Goal: Information Seeking & Learning: Find specific page/section

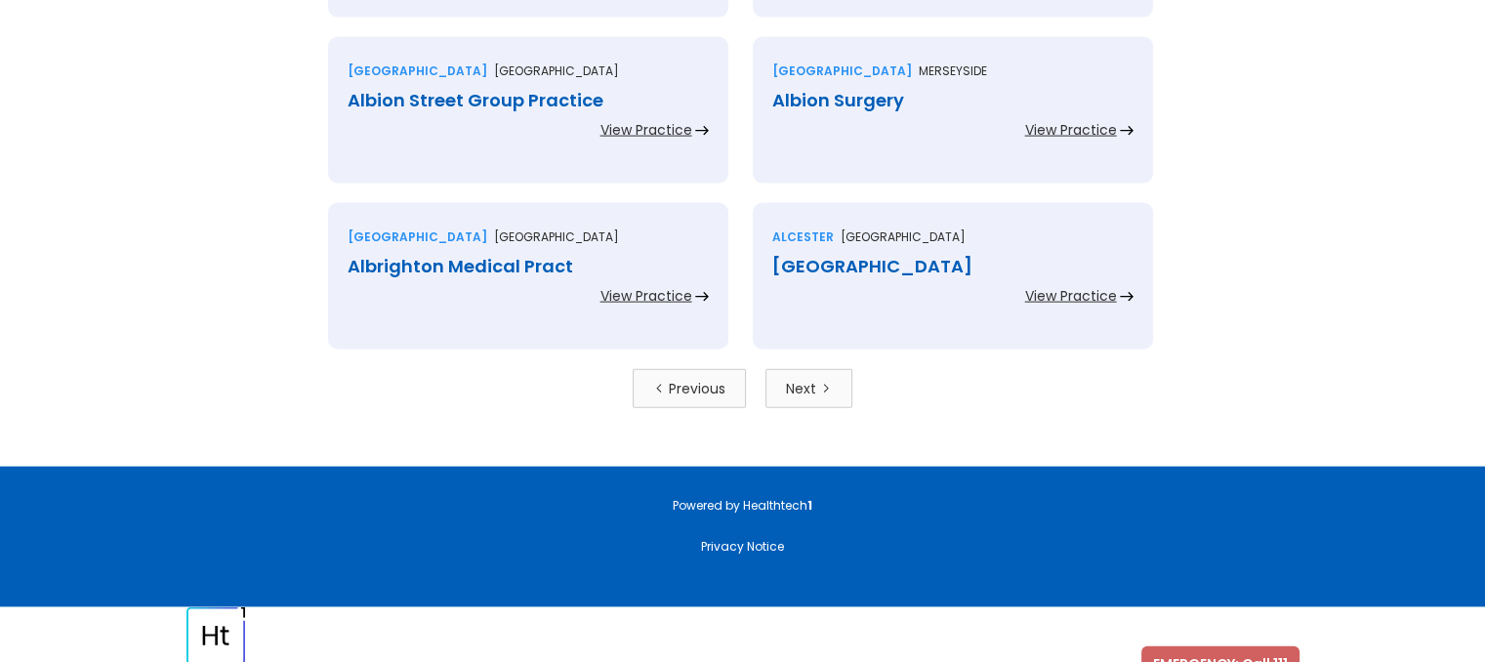
scroll to position [4366, 0]
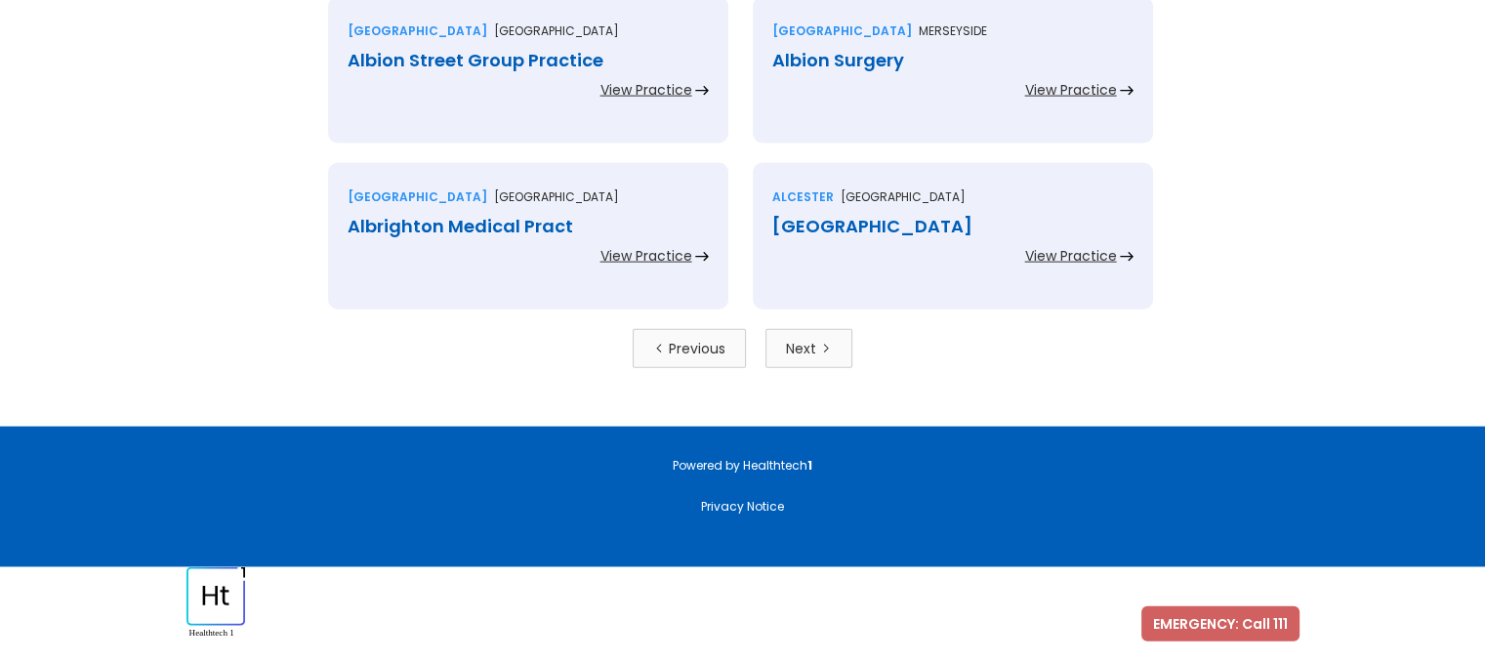
click at [819, 331] on link "Next" at bounding box center [808, 348] width 87 height 39
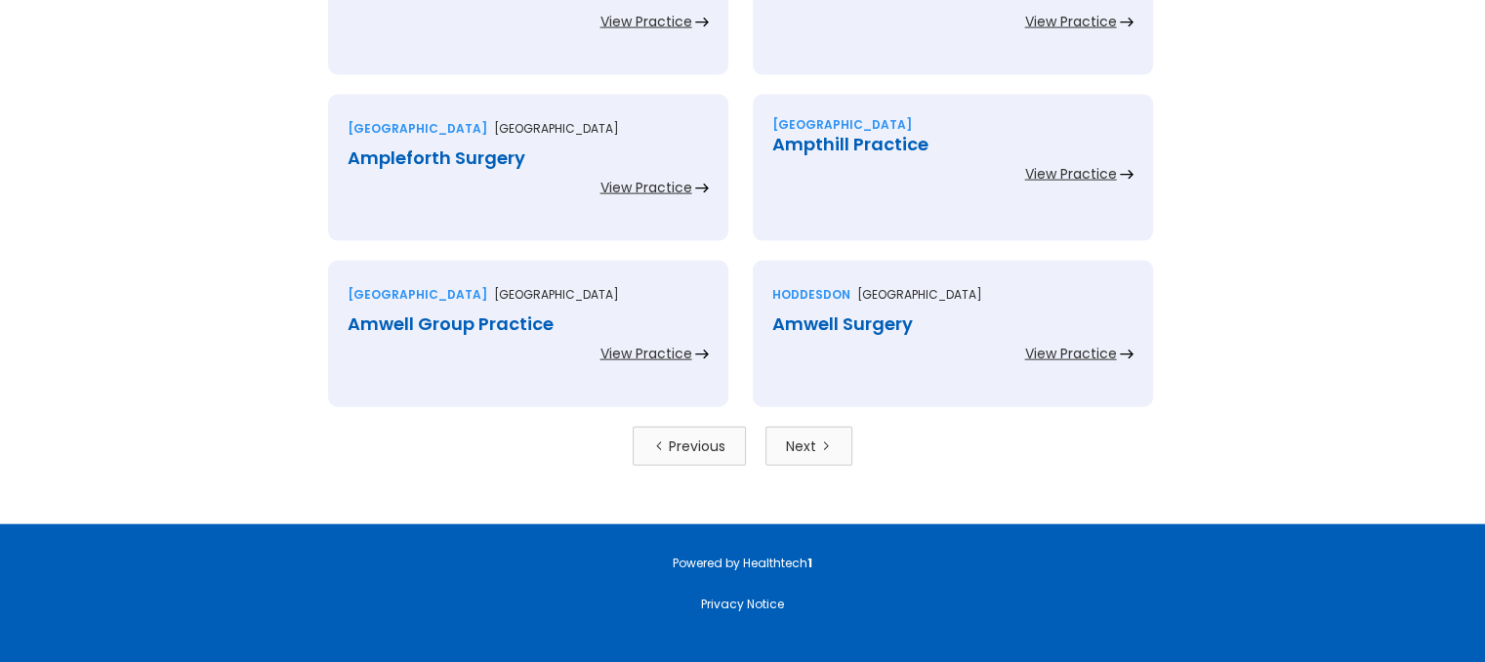
scroll to position [4271, 0]
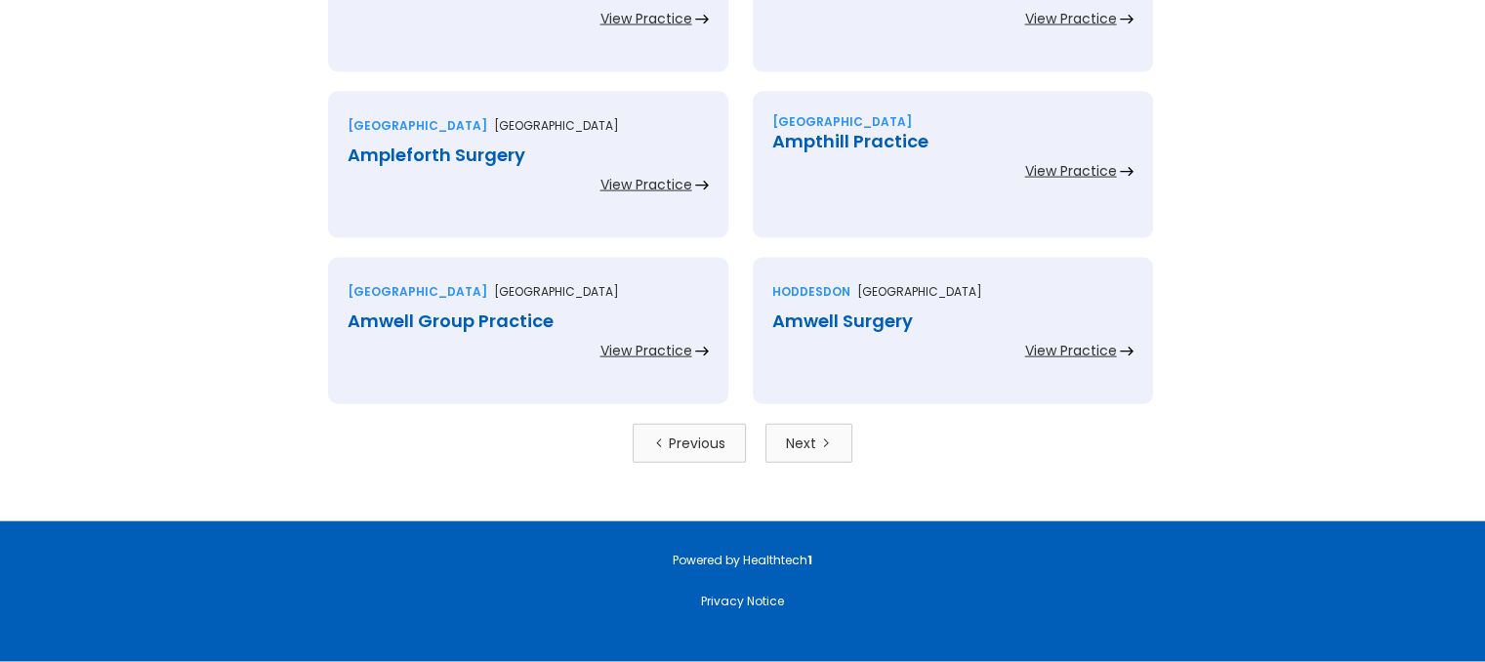
click at [820, 430] on link "Next" at bounding box center [808, 443] width 87 height 39
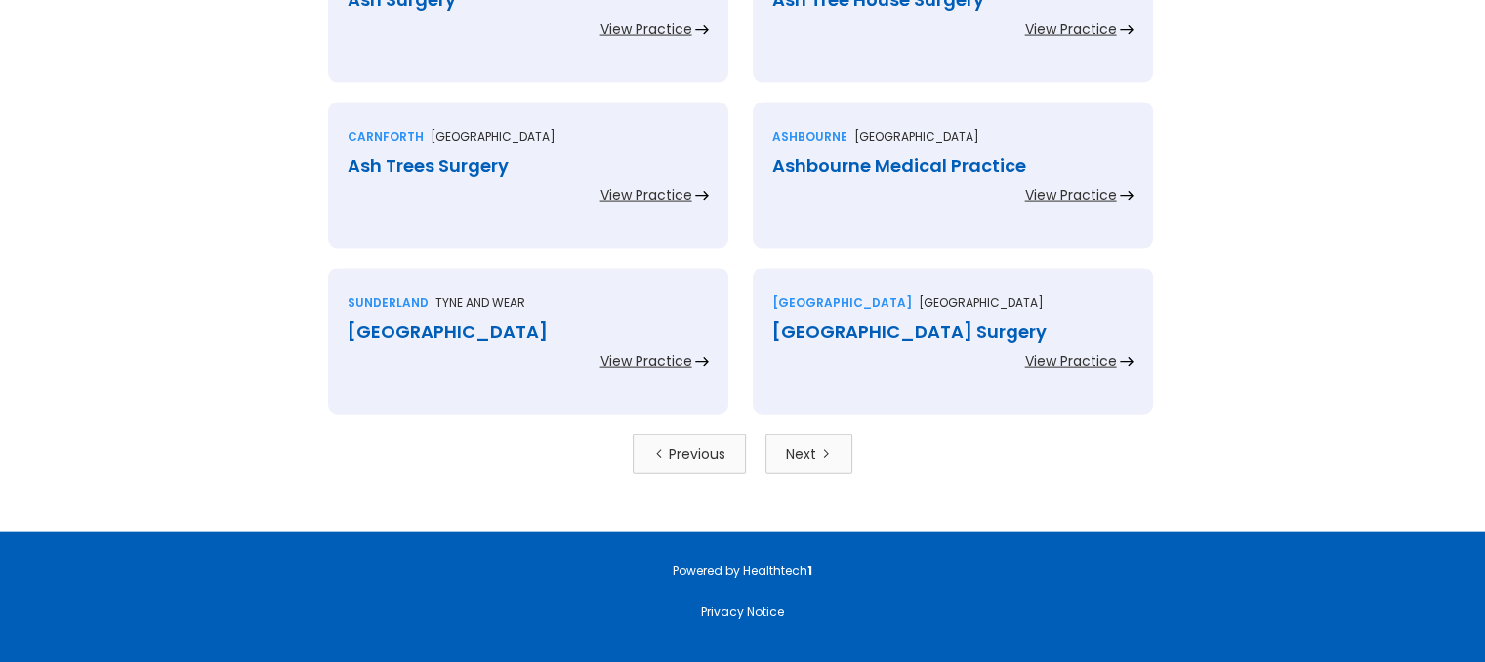
scroll to position [4265, 0]
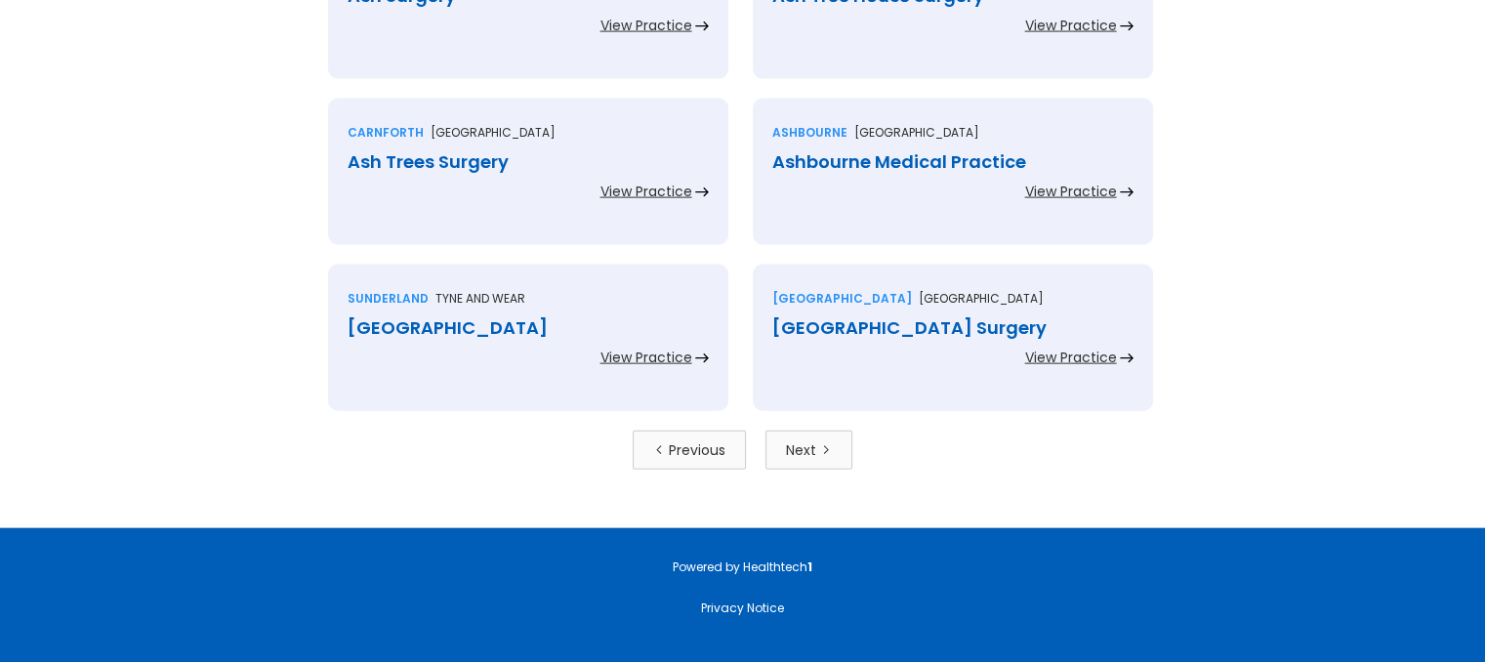
click at [820, 444] on icon "Next Page" at bounding box center [826, 450] width 12 height 12
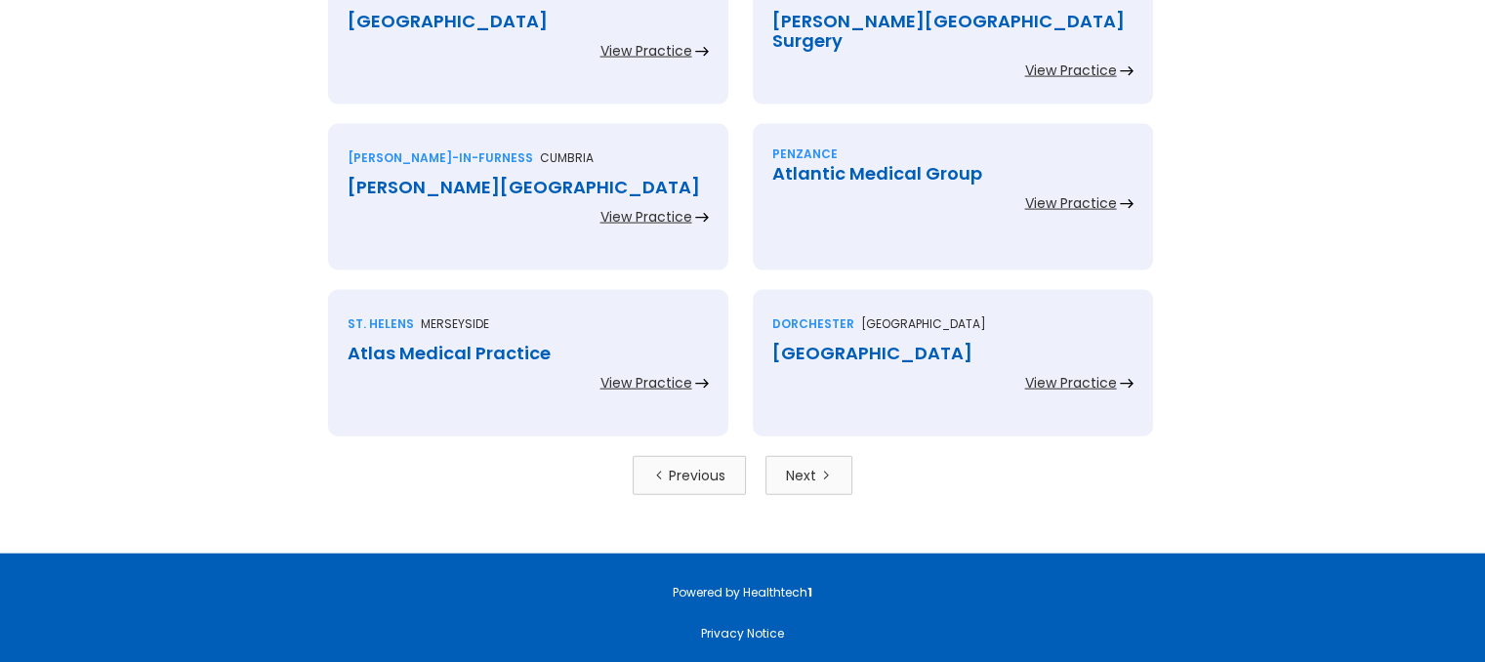
scroll to position [4366, 0]
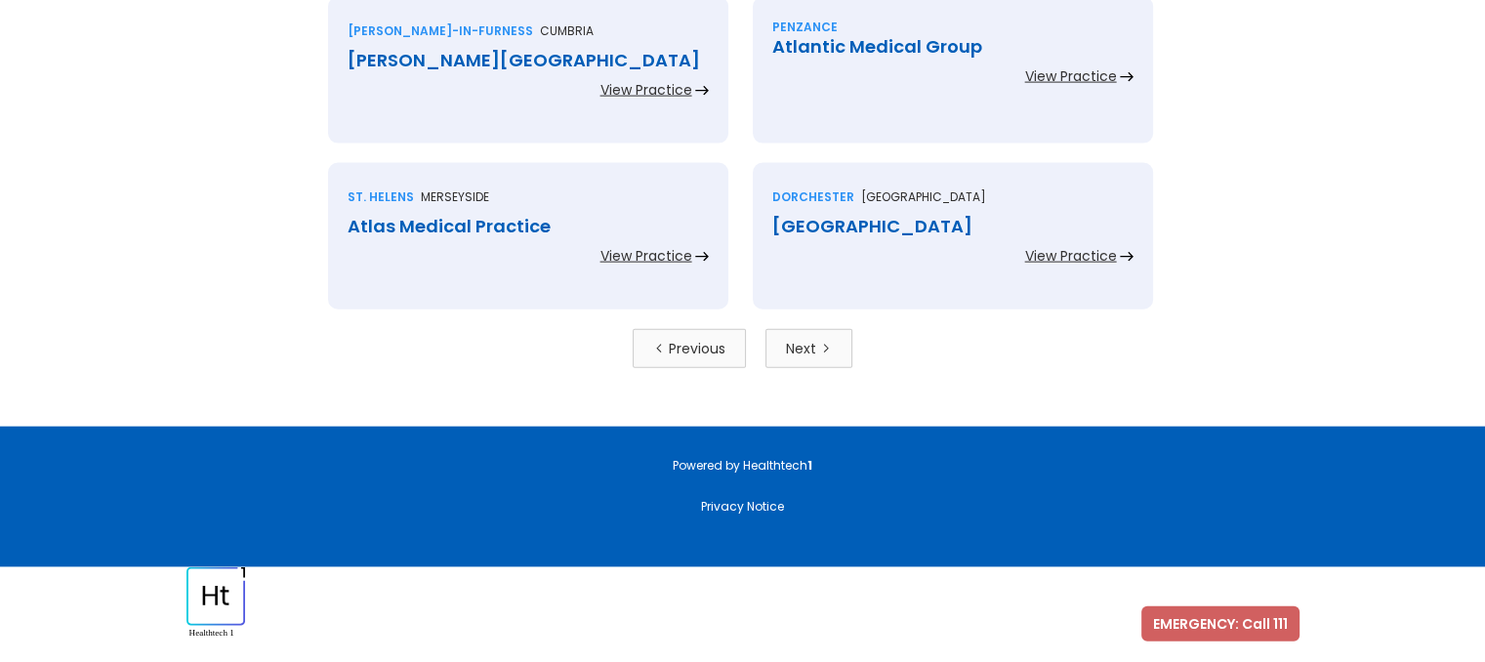
click at [794, 355] on div "Next" at bounding box center [801, 349] width 30 height 20
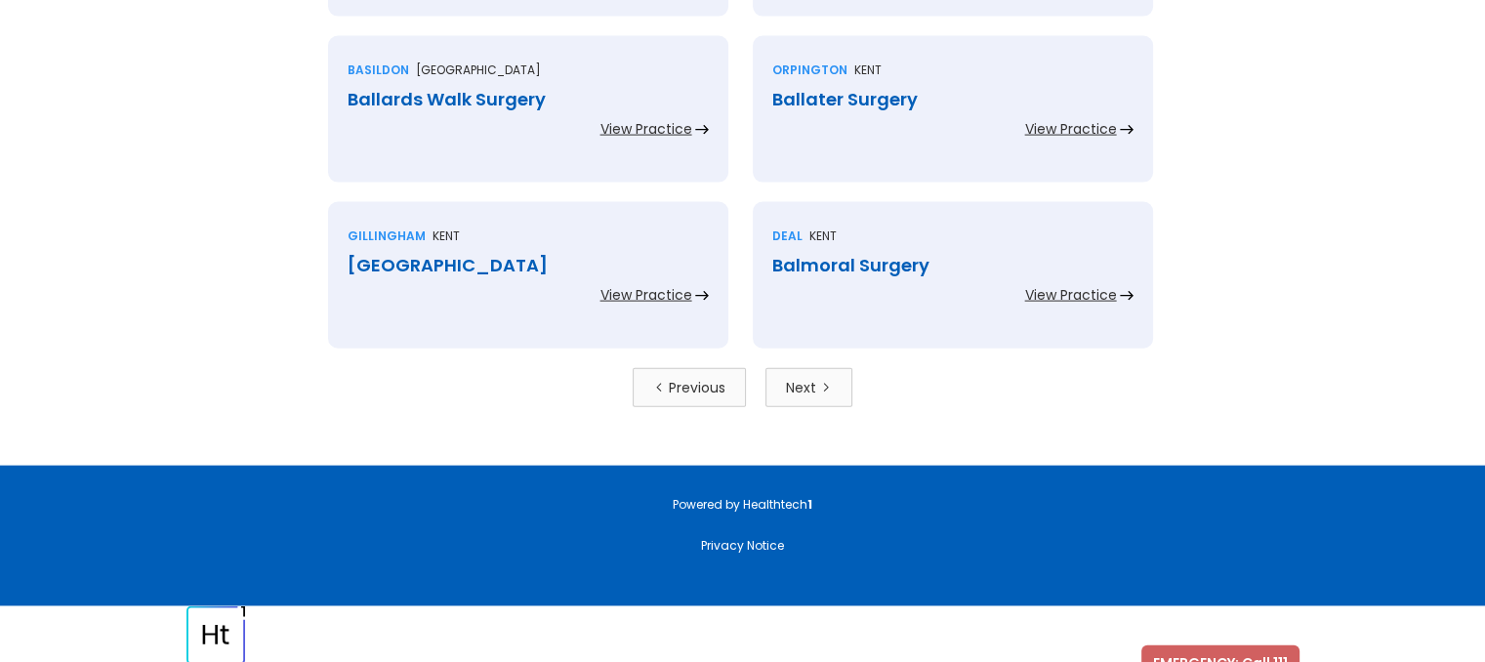
scroll to position [4335, 0]
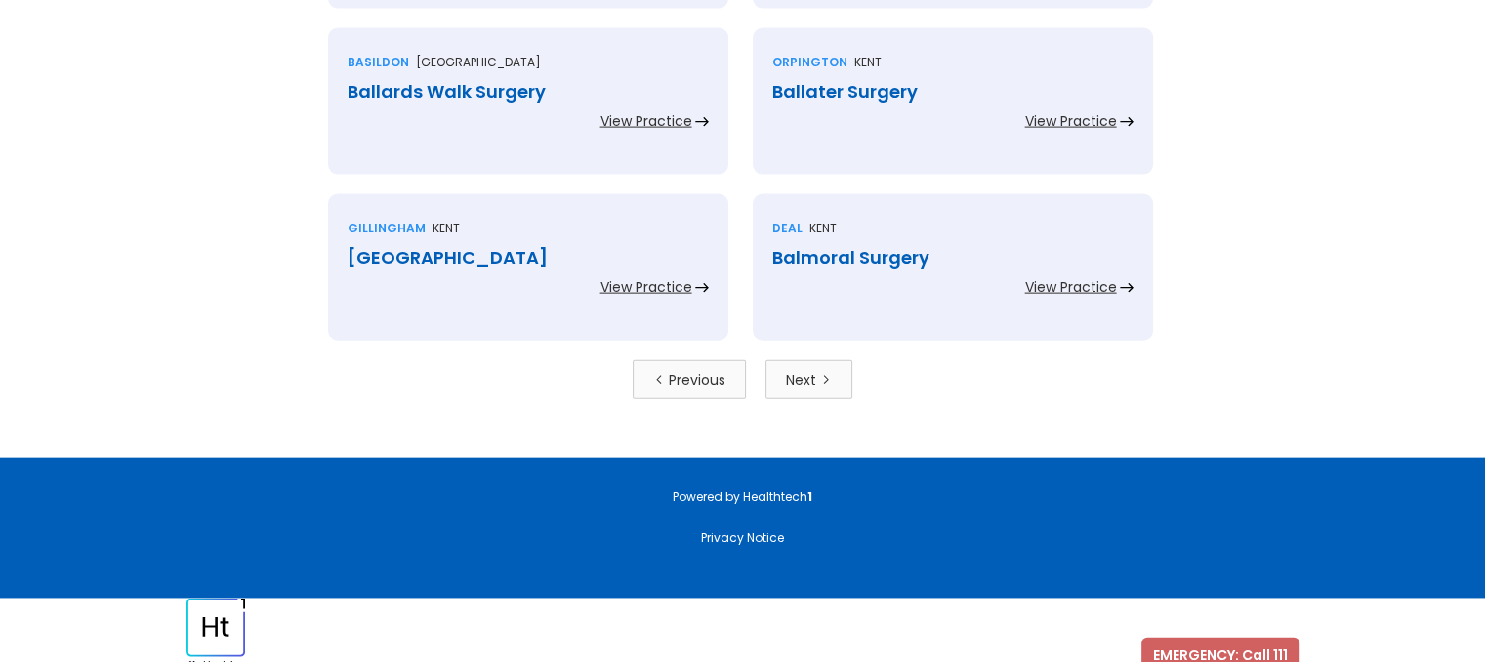
click at [695, 380] on div "Previous" at bounding box center [697, 380] width 57 height 20
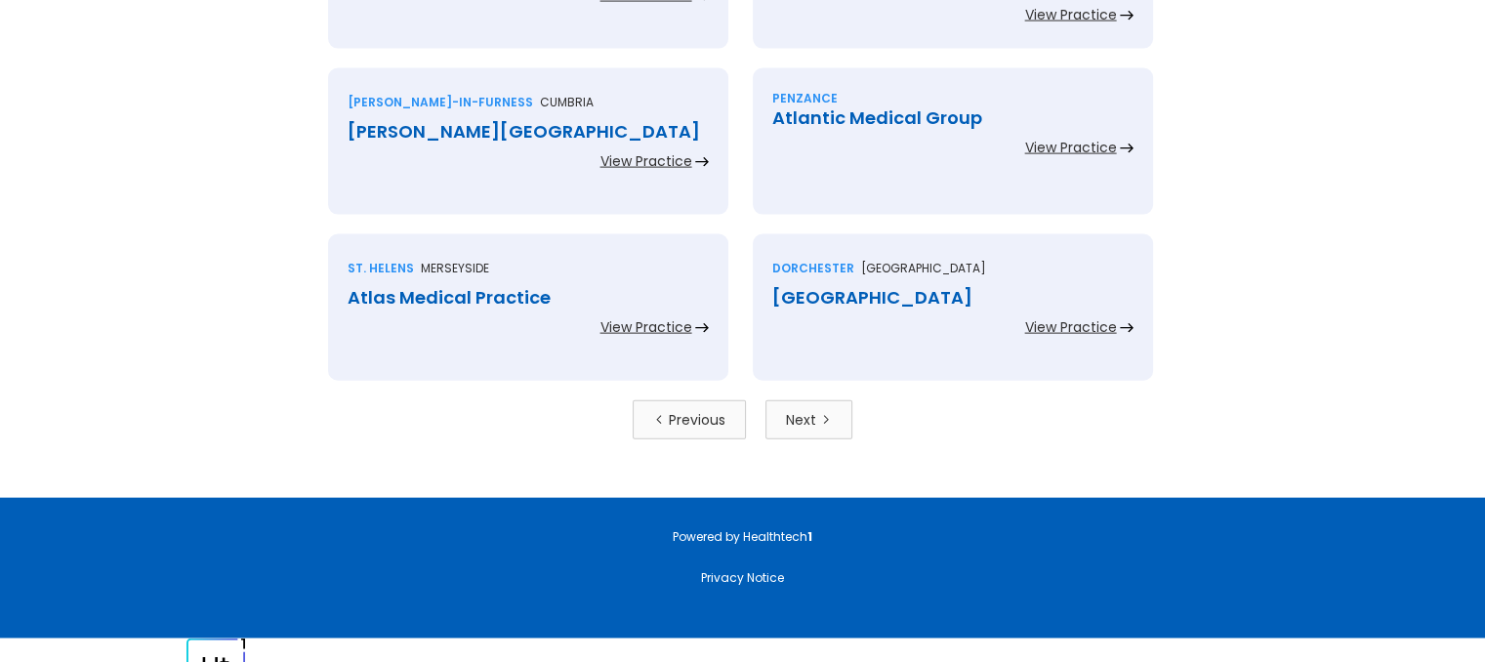
scroll to position [4366, 0]
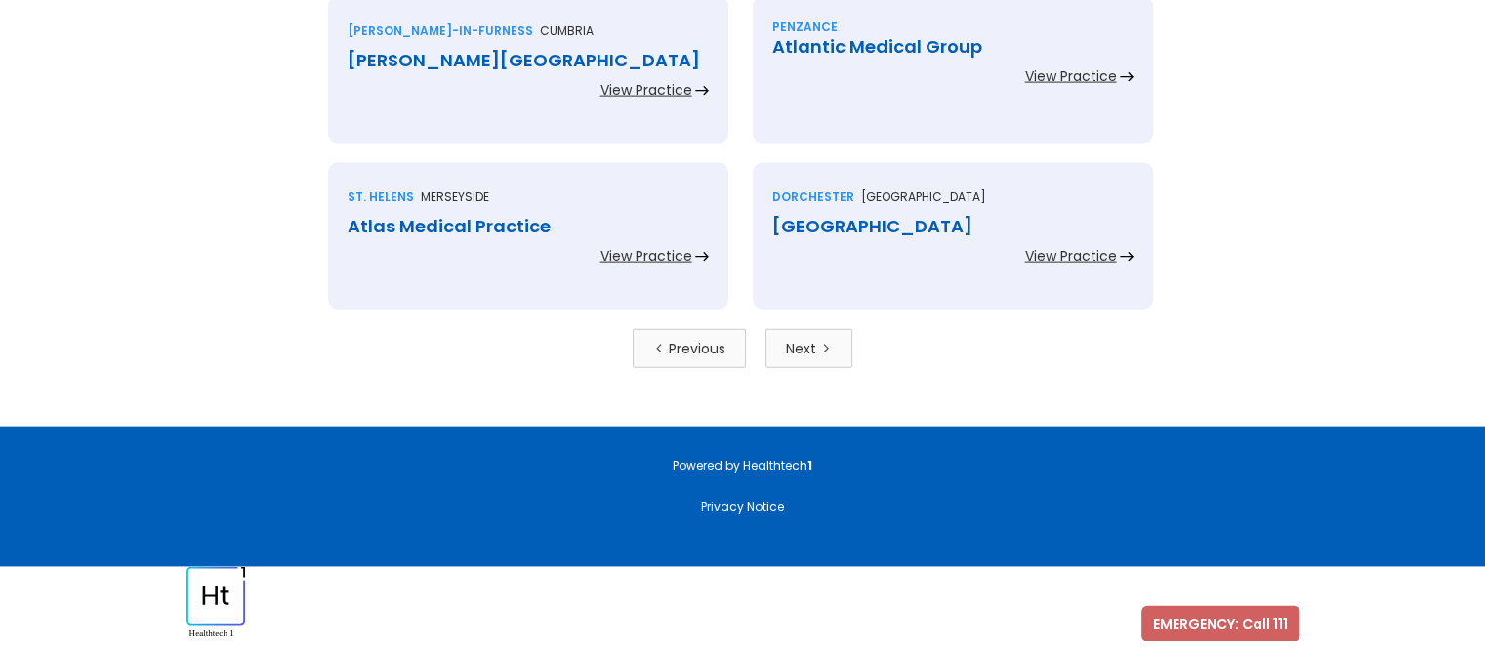
click at [675, 339] on div "Previous" at bounding box center [697, 349] width 57 height 20
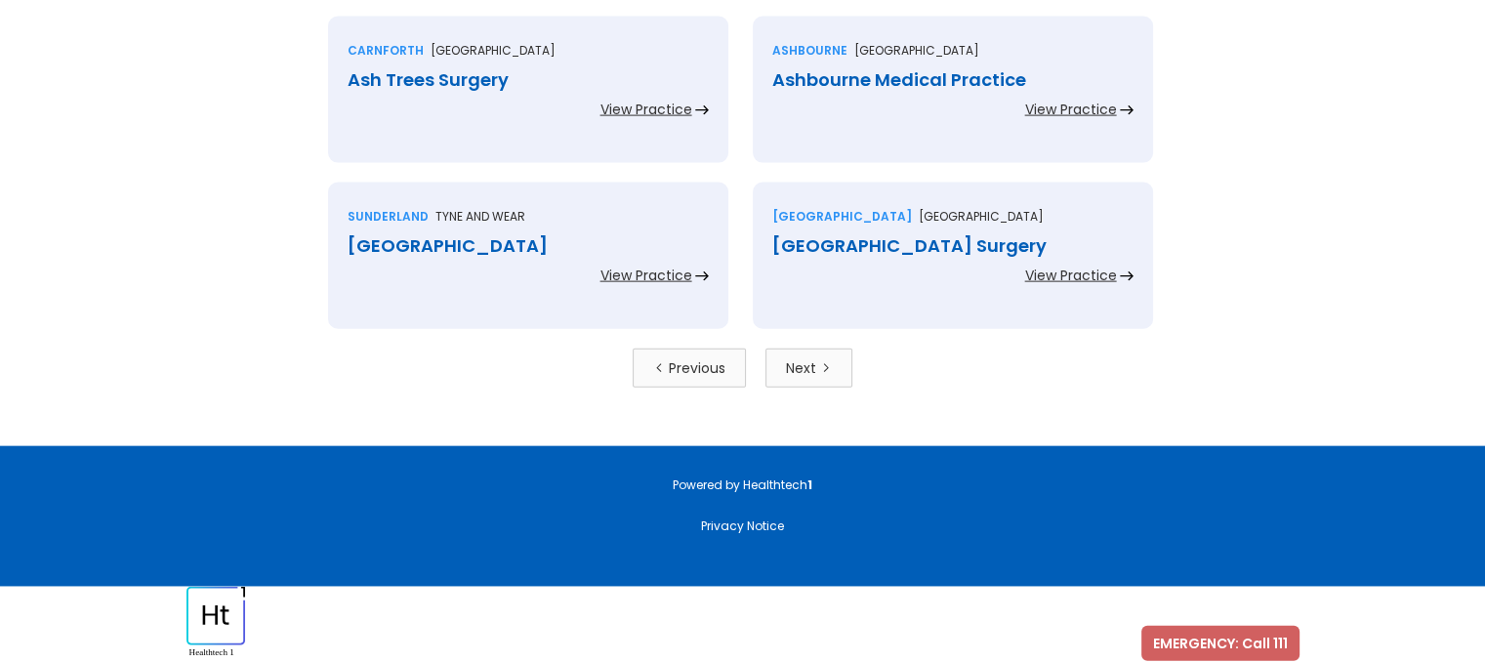
scroll to position [4366, 0]
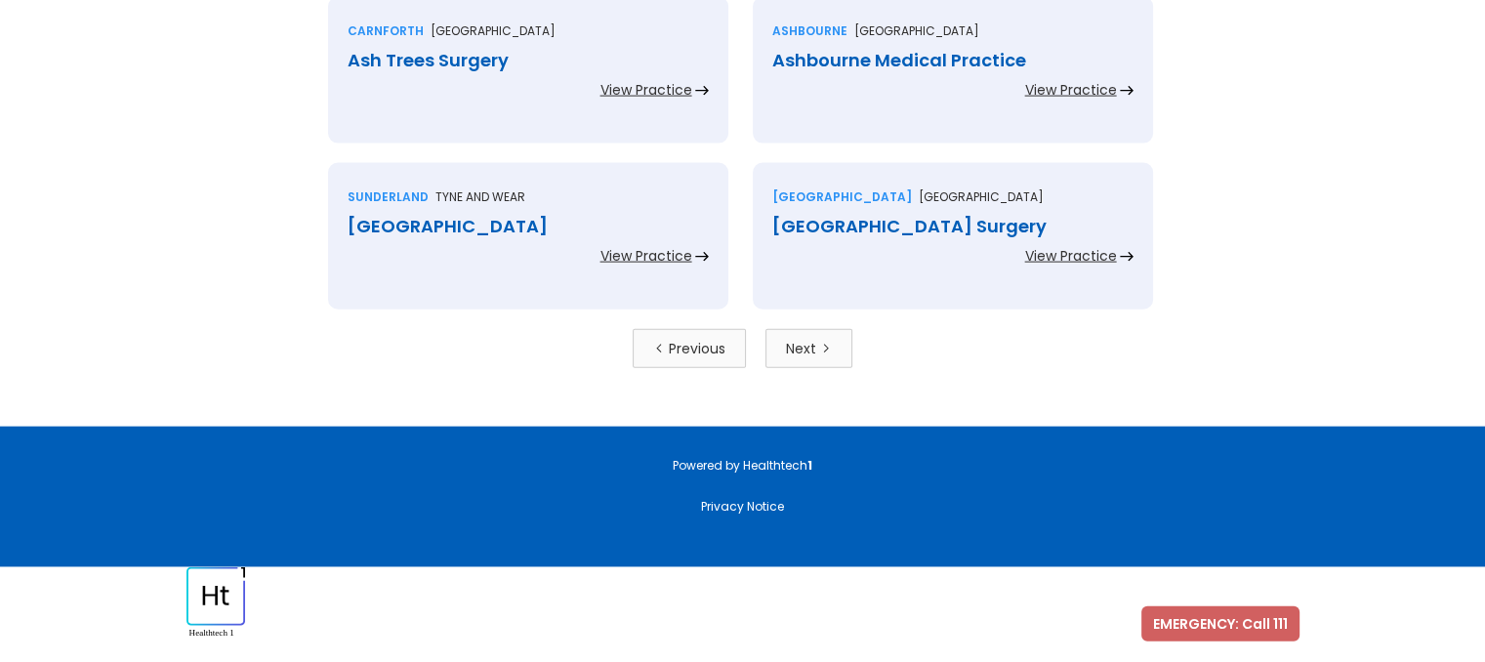
click at [671, 359] on link "Previous" at bounding box center [689, 348] width 113 height 39
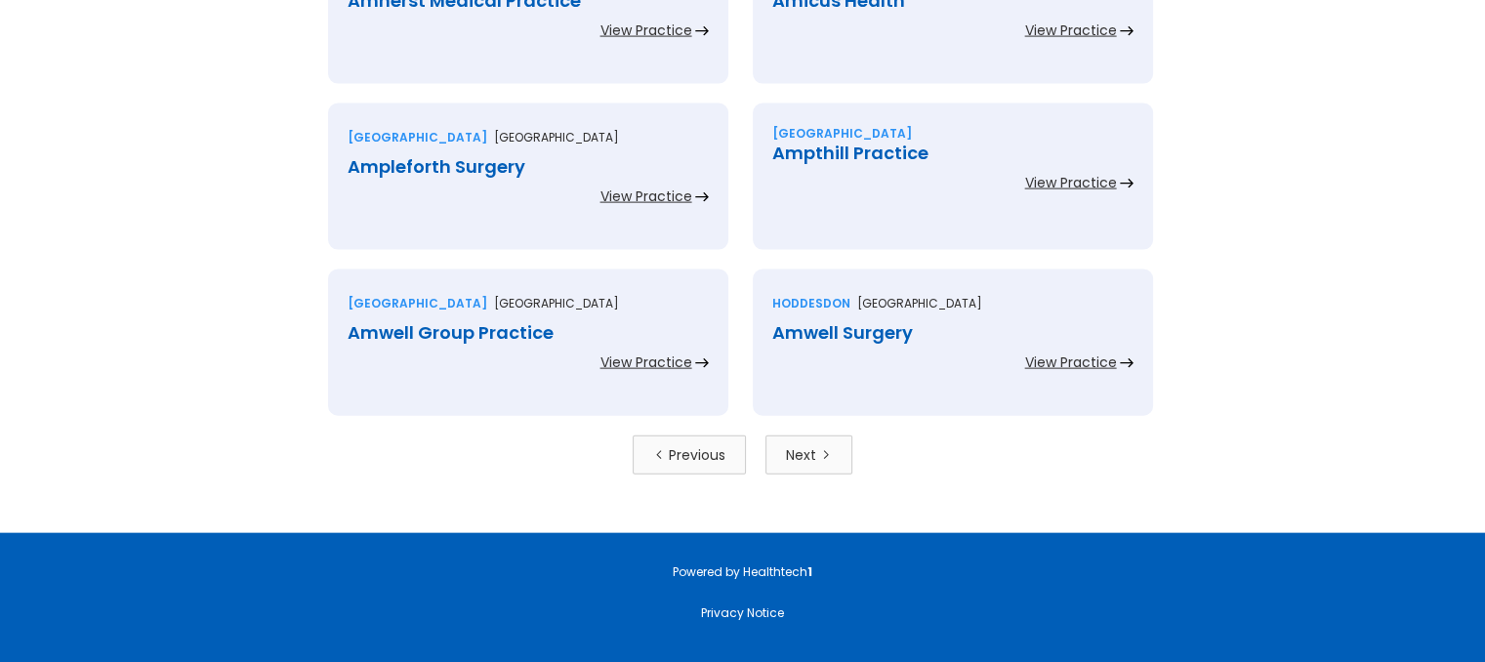
scroll to position [4267, 0]
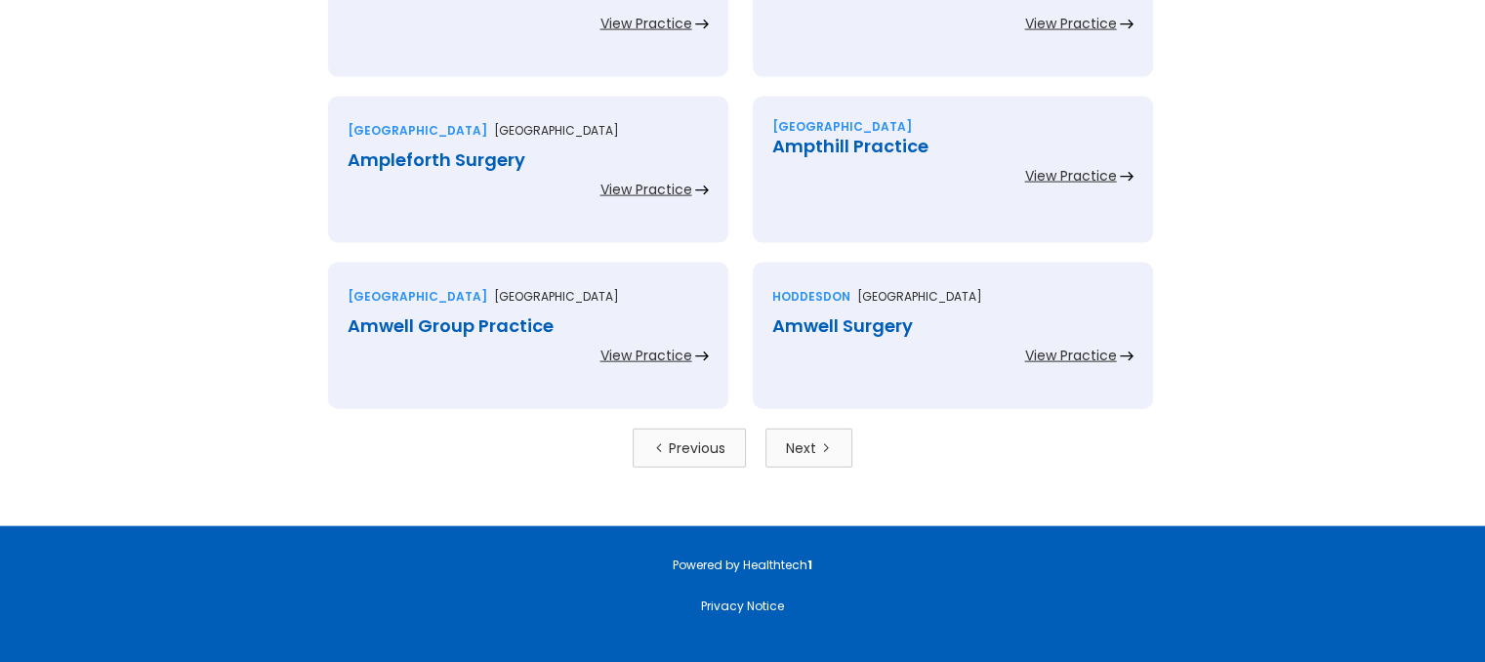
click at [695, 442] on div "Previous" at bounding box center [697, 448] width 57 height 20
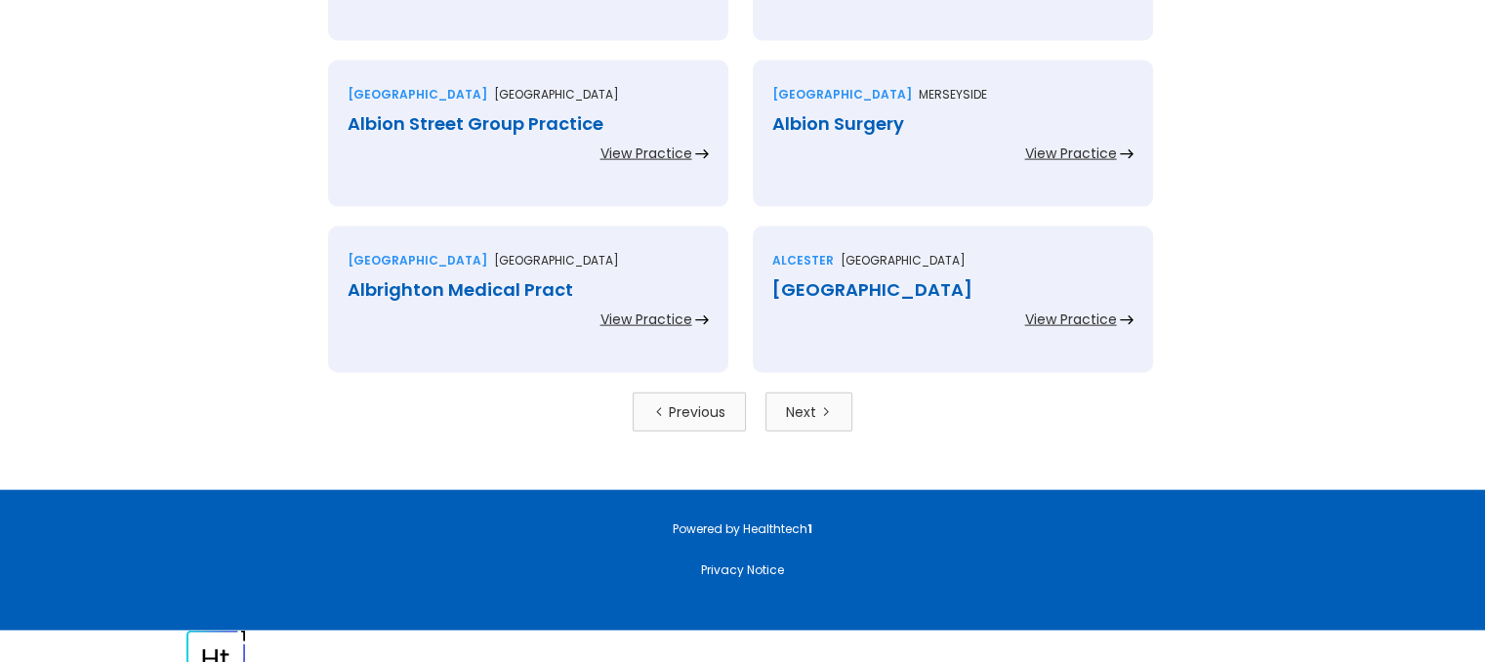
scroll to position [4366, 0]
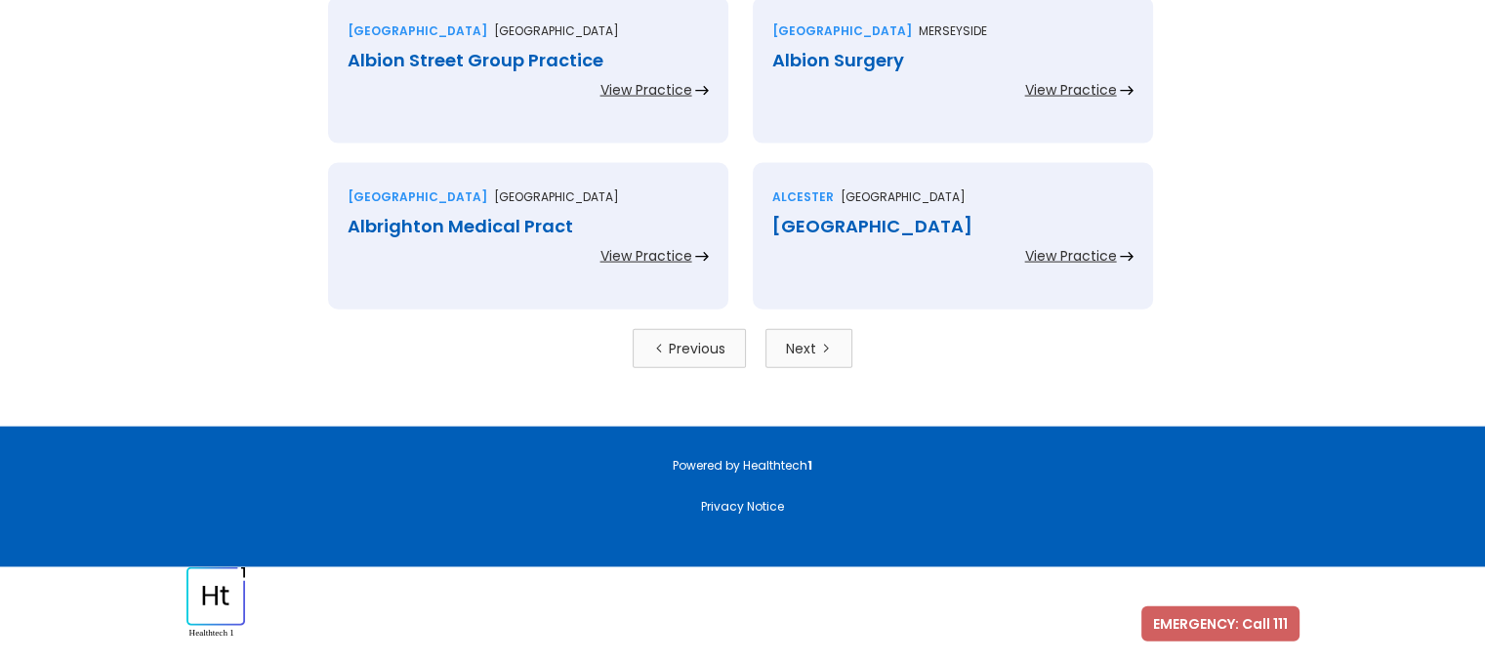
click at [667, 349] on link "Previous" at bounding box center [689, 348] width 113 height 39
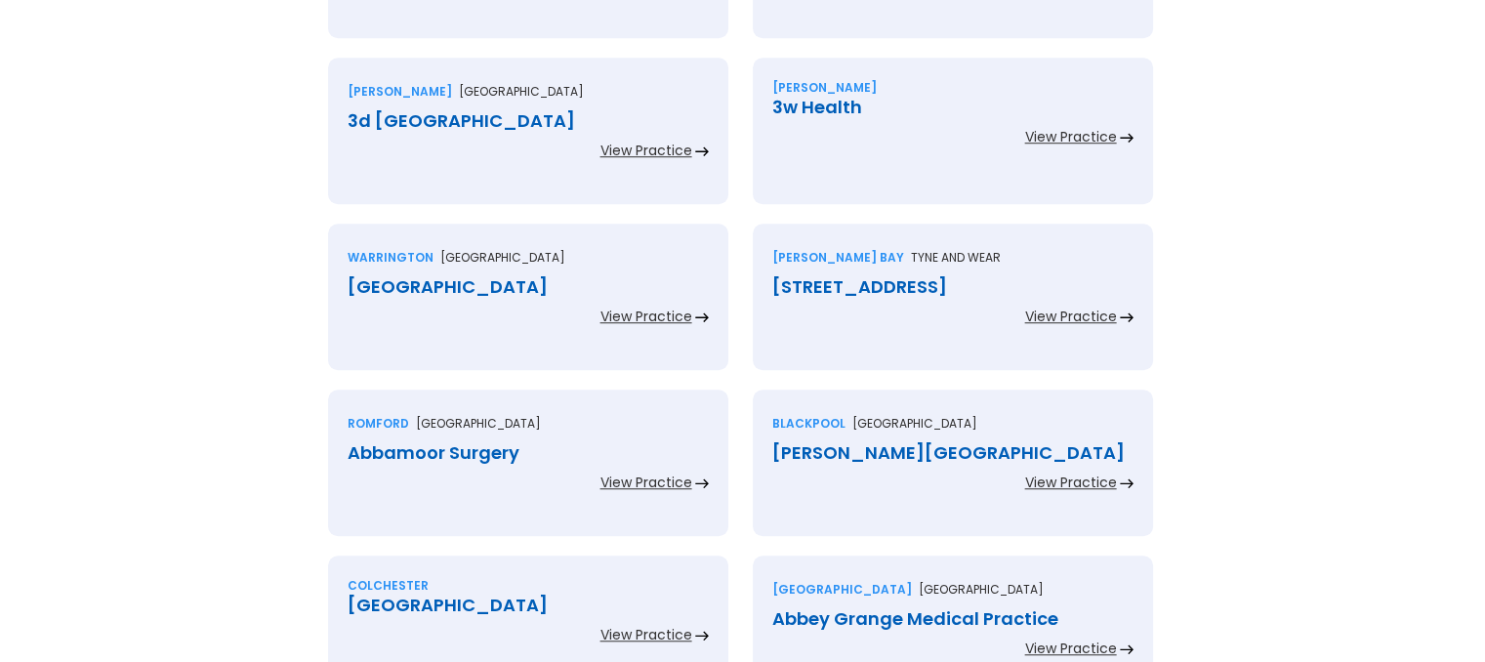
scroll to position [1484, 0]
click at [667, 349] on div "Warrington Cheshire 4 Seasons Medical Centre View Practice" at bounding box center [528, 297] width 400 height 146
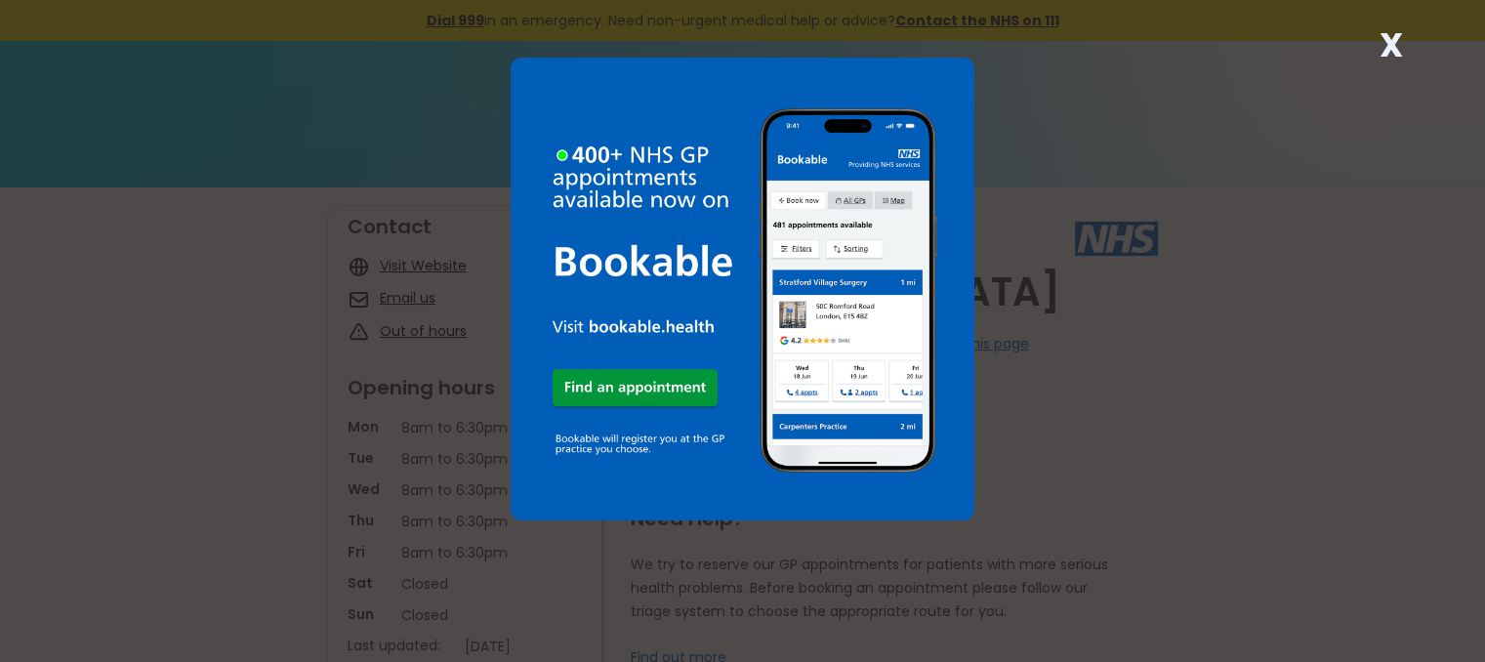
click at [1384, 59] on strong "X" at bounding box center [1391, 44] width 23 height 47
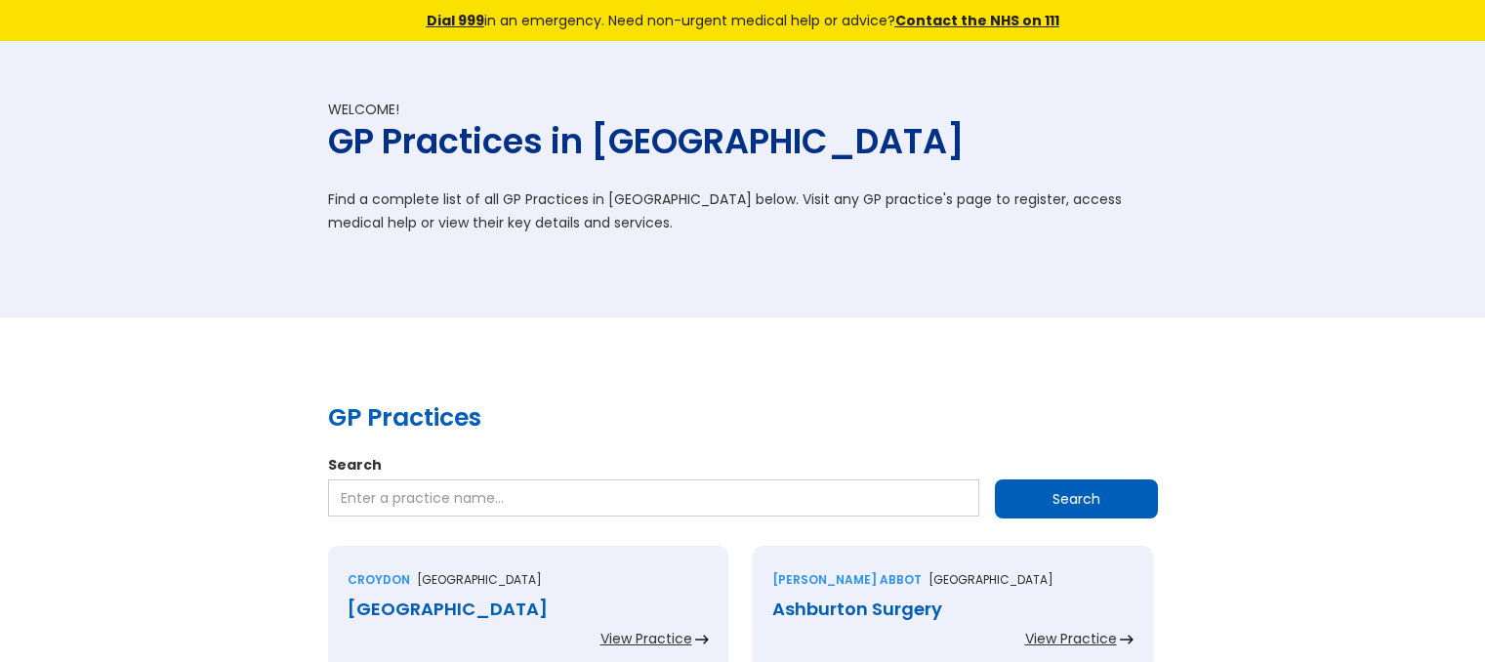
scroll to position [4366, 0]
